Goal: Transaction & Acquisition: Purchase product/service

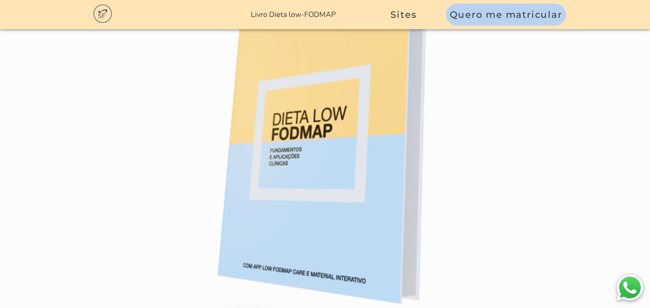
scroll to position [5741, 0]
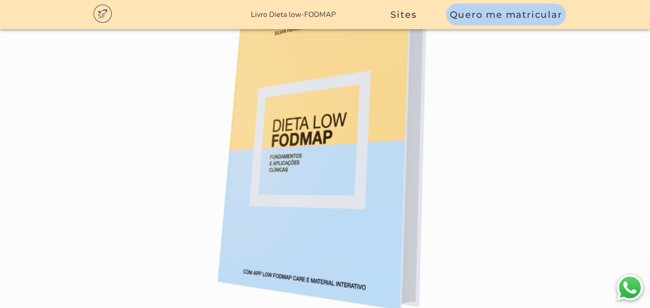
click at [298, 21] on section "Livro Dieta low-FODMAP Aplicativo FODMAP Care [PERSON_NAME] BeCare Modulação In…" at bounding box center [435, 14] width 430 height 29
click at [298, 17] on link "Livro Dieta low-FODMAP" at bounding box center [293, 15] width 85 height 10
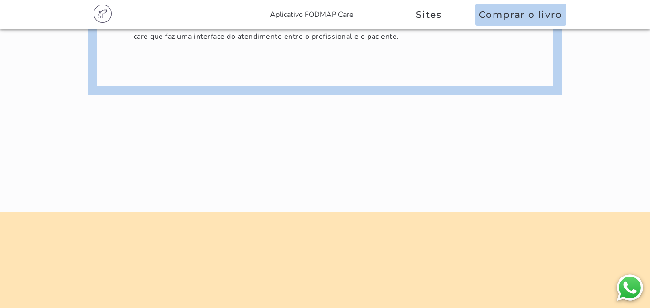
scroll to position [1313, 0]
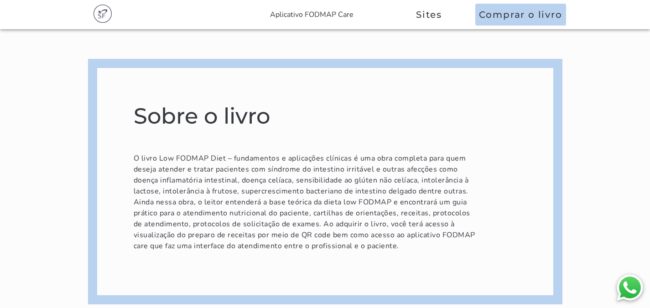
click at [515, 1] on section "Aplicativo FODMAP Care [PERSON_NAME] BeCare Modulação Intestinal Comprar o livro" at bounding box center [442, 14] width 415 height 29
click at [0, 0] on slot "Comprar o livro" at bounding box center [0, 0] width 0 height 0
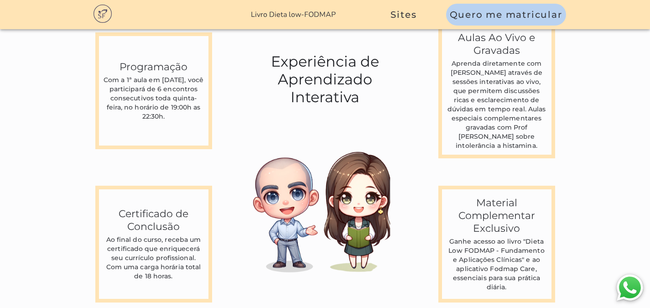
scroll to position [2496, 0]
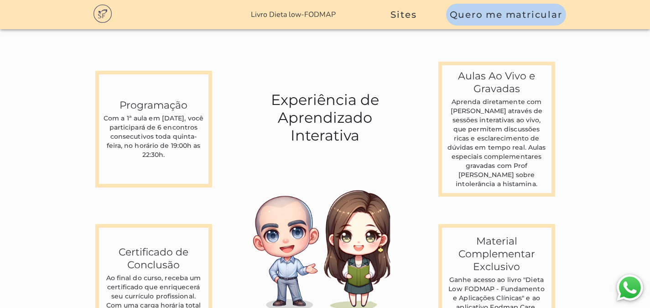
scroll to position [2461, 0]
